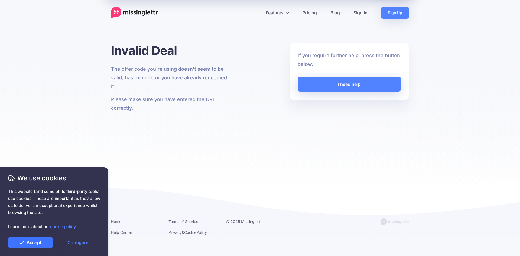
click at [42, 242] on link "Accept" at bounding box center [30, 242] width 45 height 11
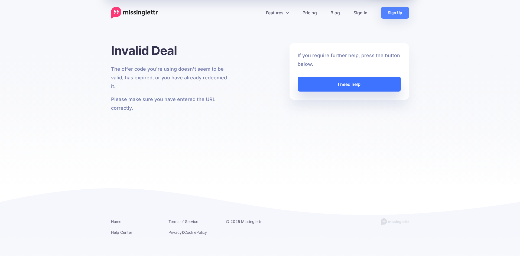
click at [354, 85] on link "I need help" at bounding box center [349, 84] width 103 height 15
click at [353, 139] on div "Invalid Deal The offer code you're using doesn't seem to be valid, has expired,…" at bounding box center [260, 114] width 520 height 142
click at [143, 12] on img at bounding box center [134, 13] width 47 height 12
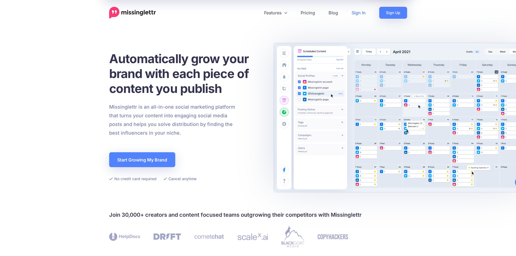
click at [357, 12] on link "Sign In" at bounding box center [359, 13] width 28 height 12
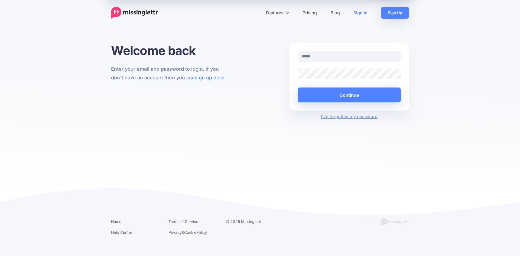
click at [312, 57] on input "text" at bounding box center [349, 56] width 103 height 11
type input "**********"
click at [348, 96] on button "Continue" at bounding box center [349, 95] width 103 height 15
click at [348, 95] on button "Continue" at bounding box center [349, 95] width 103 height 15
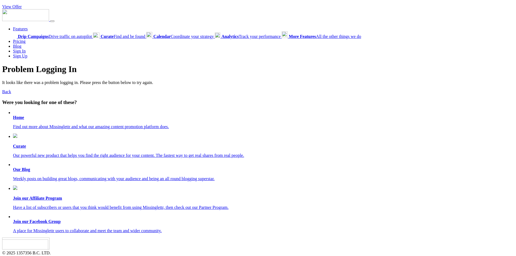
click at [19, 52] on link "Sign In" at bounding box center [19, 51] width 13 height 5
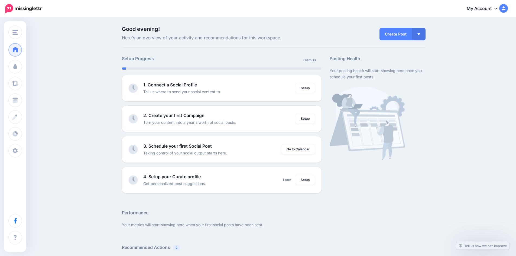
click at [497, 8] on icon at bounding box center [496, 8] width 3 height 4
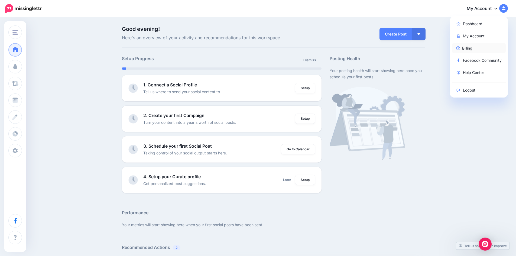
click at [466, 49] on link "Billing" at bounding box center [479, 48] width 54 height 11
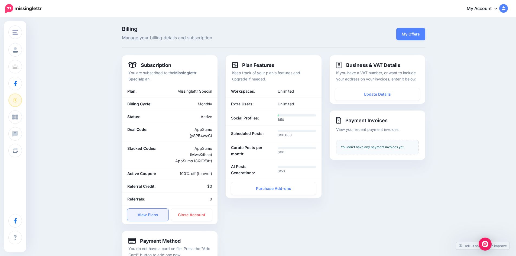
click at [144, 221] on link "View Plans" at bounding box center [147, 215] width 41 height 12
